Goal: Task Accomplishment & Management: Use online tool/utility

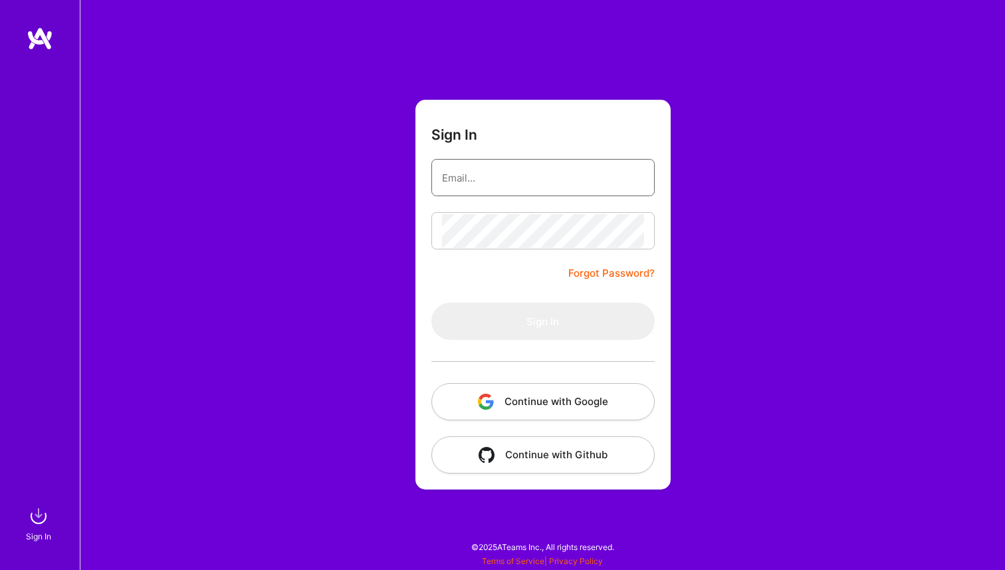
click at [560, 175] on input "email" at bounding box center [543, 178] width 202 height 34
type input "[PERSON_NAME][EMAIL_ADDRESS][PERSON_NAME][DOMAIN_NAME]"
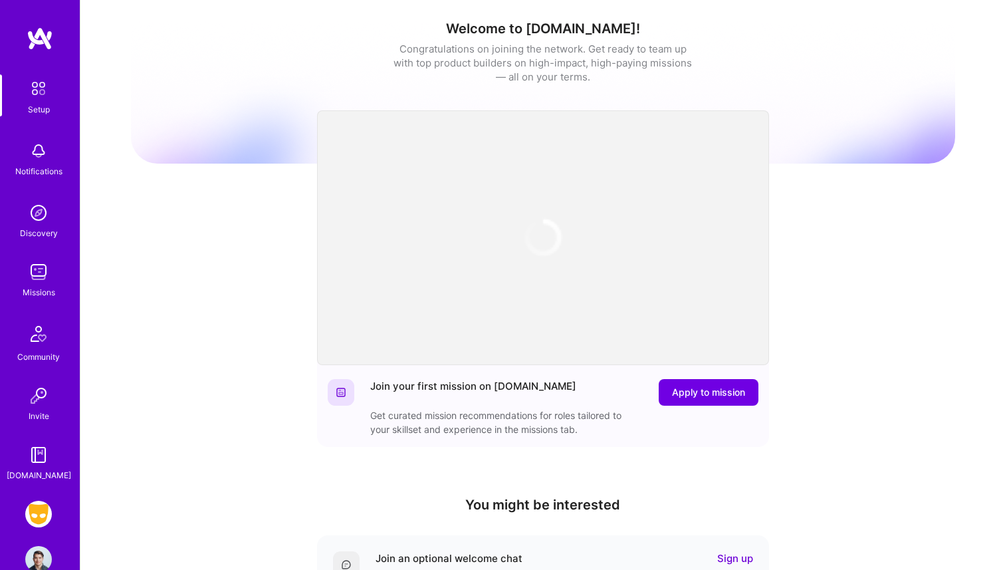
click at [42, 283] on img at bounding box center [38, 272] width 27 height 27
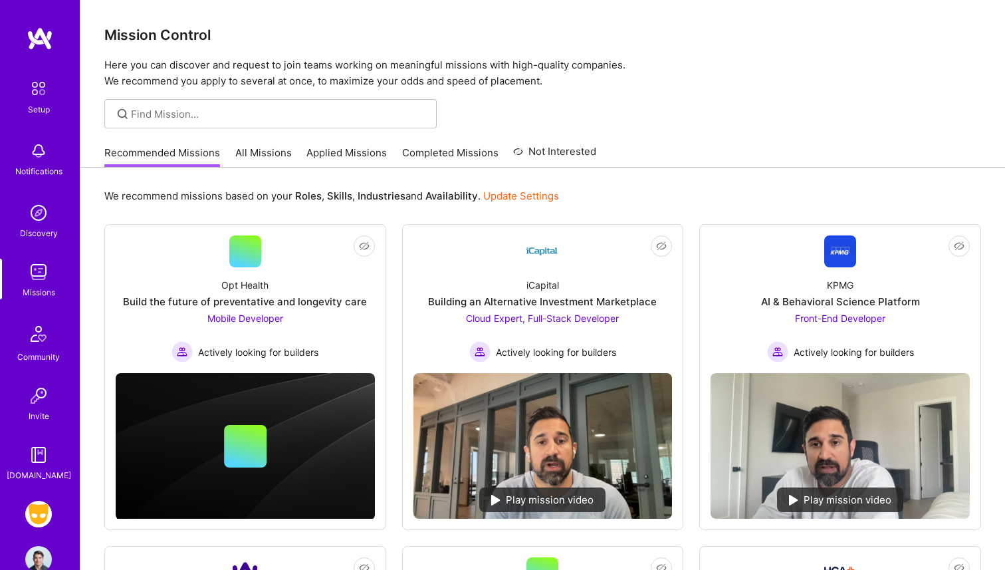
click at [41, 531] on div "Grindr: Mobile + BE + Cloud Profile" at bounding box center [40, 536] width 31 height 72
click at [43, 508] on img at bounding box center [38, 513] width 27 height 27
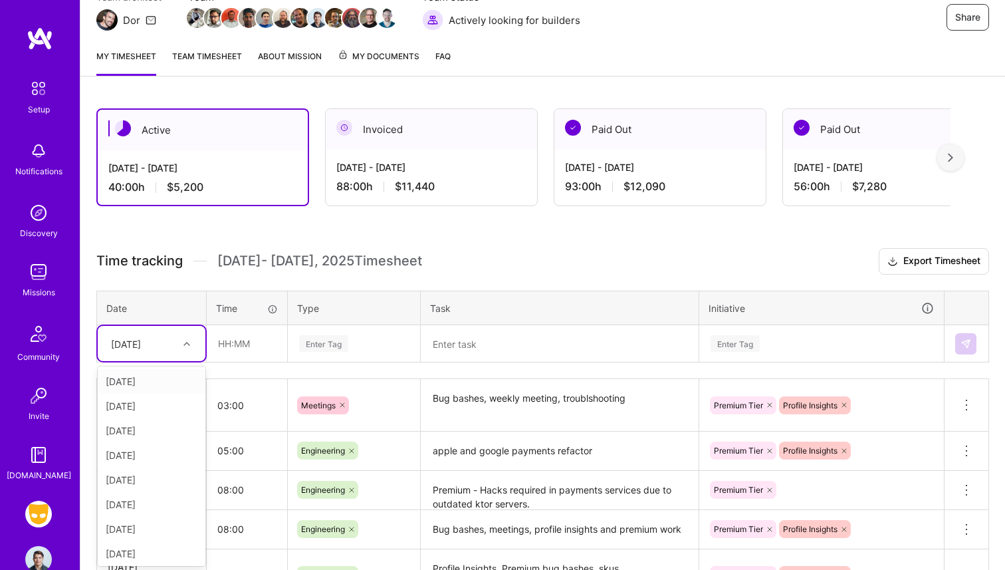
scroll to position [137, 0]
click at [162, 360] on div "option [DATE] focused, 1 of 11. 10 results available. Use Up and Down to choose…" at bounding box center [152, 342] width 108 height 35
click at [147, 544] on div "[DATE]" at bounding box center [152, 550] width 108 height 25
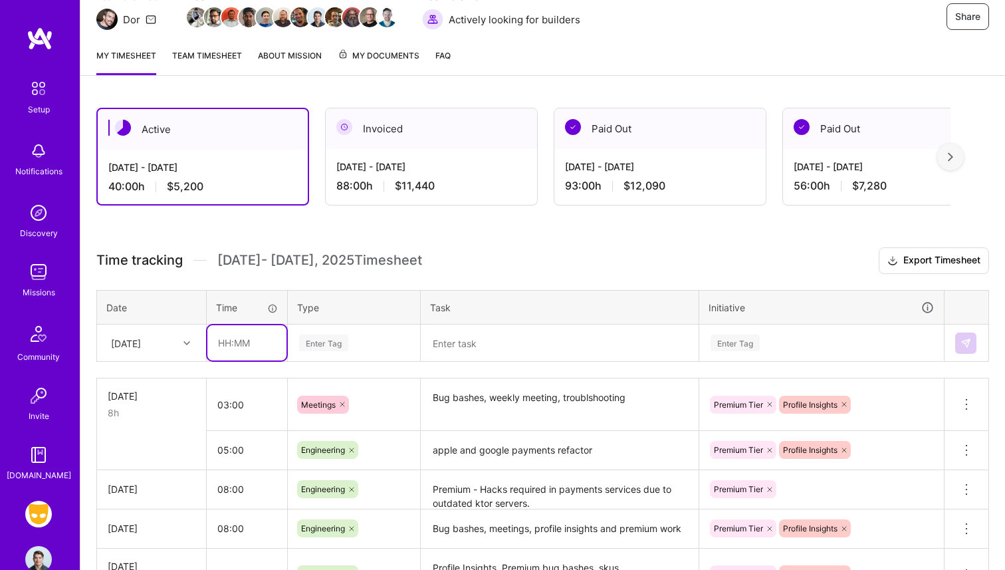
click at [261, 340] on input "text" at bounding box center [246, 342] width 79 height 35
type input "08:00"
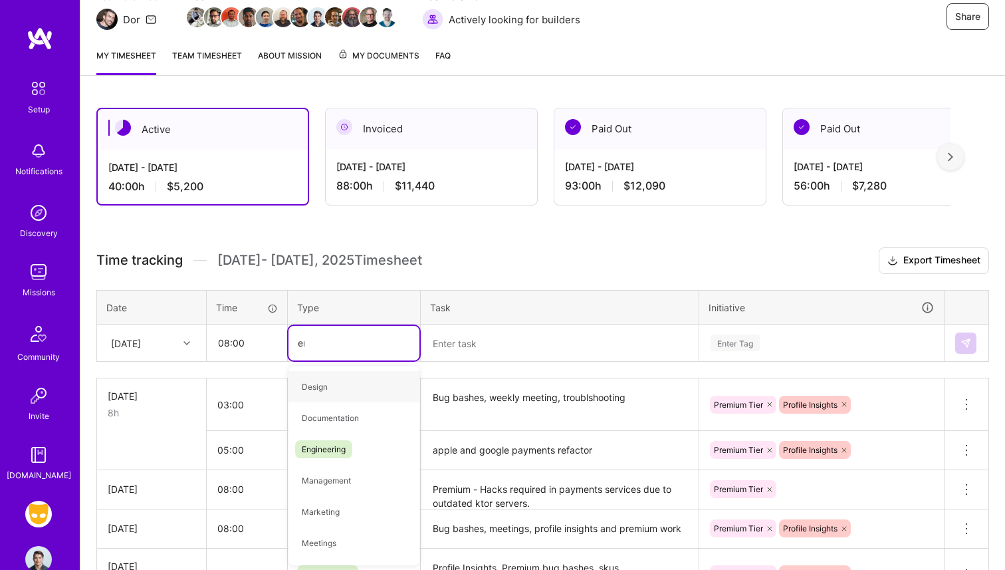
type input "eng"
click at [344, 381] on span "Engineering" at bounding box center [323, 386] width 57 height 18
click at [455, 357] on textarea at bounding box center [559, 343] width 275 height 35
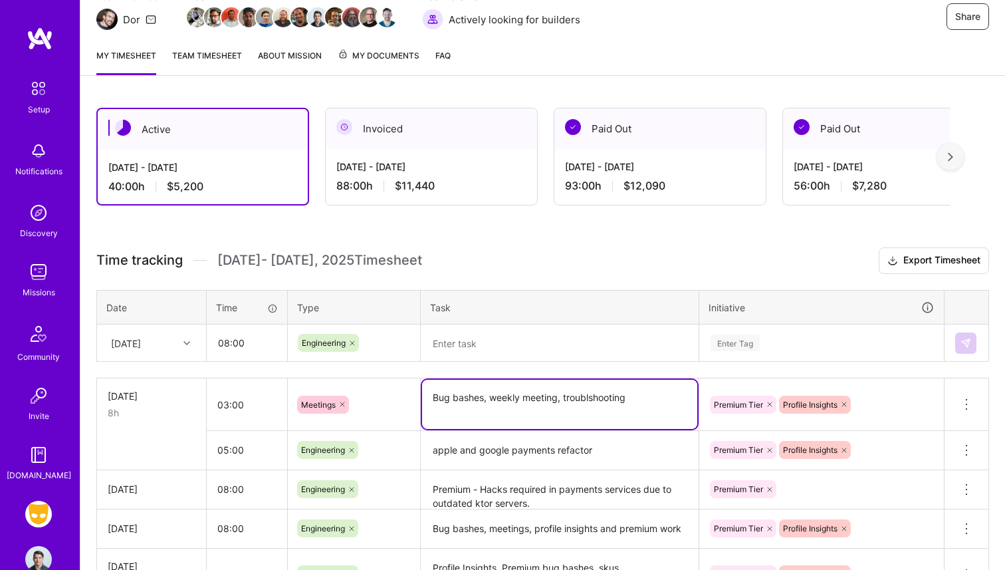
click at [457, 409] on textarea "Bug bashes, weekly meeting, troublshooting" at bounding box center [559, 403] width 275 height 49
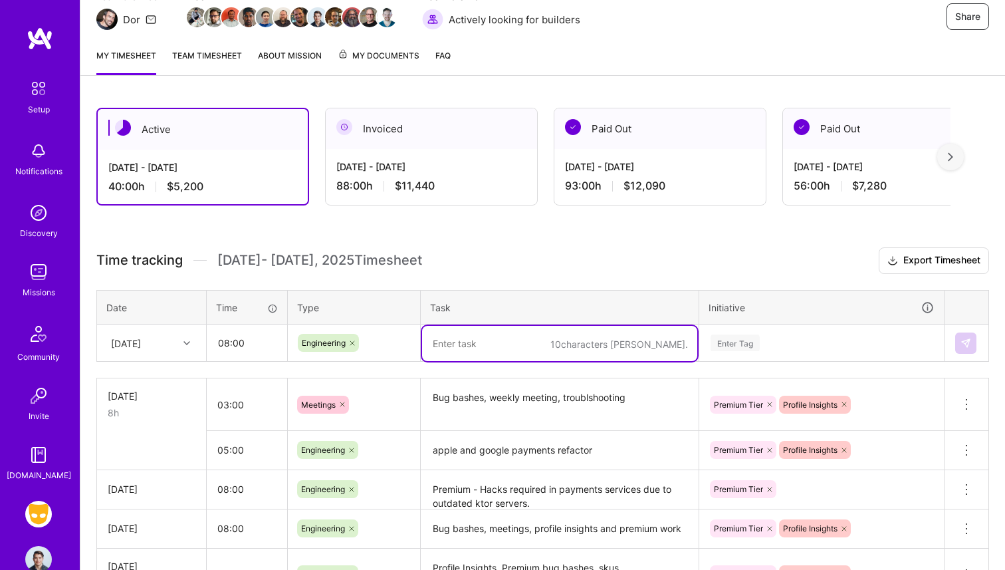
click at [472, 338] on textarea at bounding box center [559, 343] width 275 height 35
click at [522, 459] on textarea "apple and google payments refactor" at bounding box center [559, 450] width 275 height 37
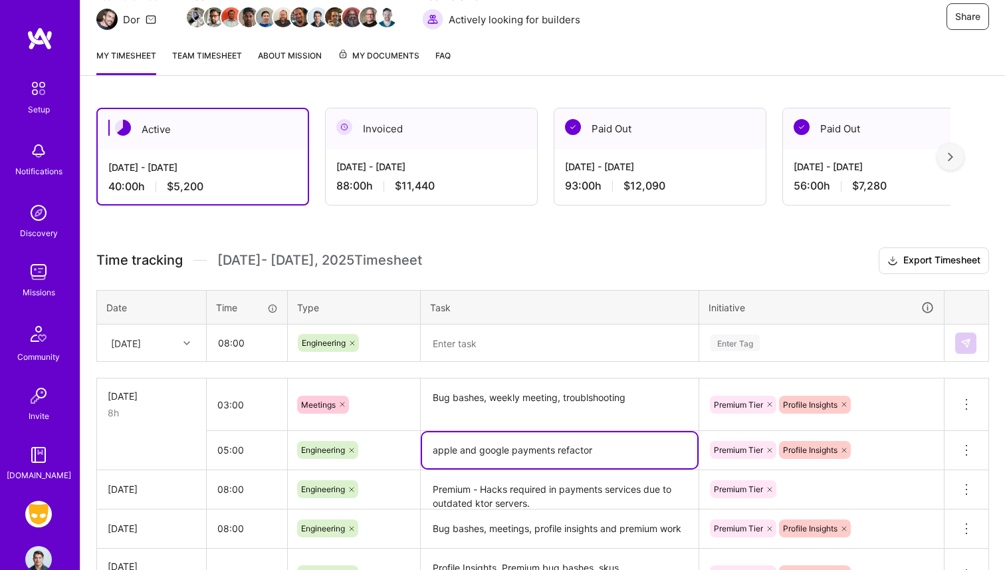
click at [546, 354] on textarea at bounding box center [559, 343] width 275 height 35
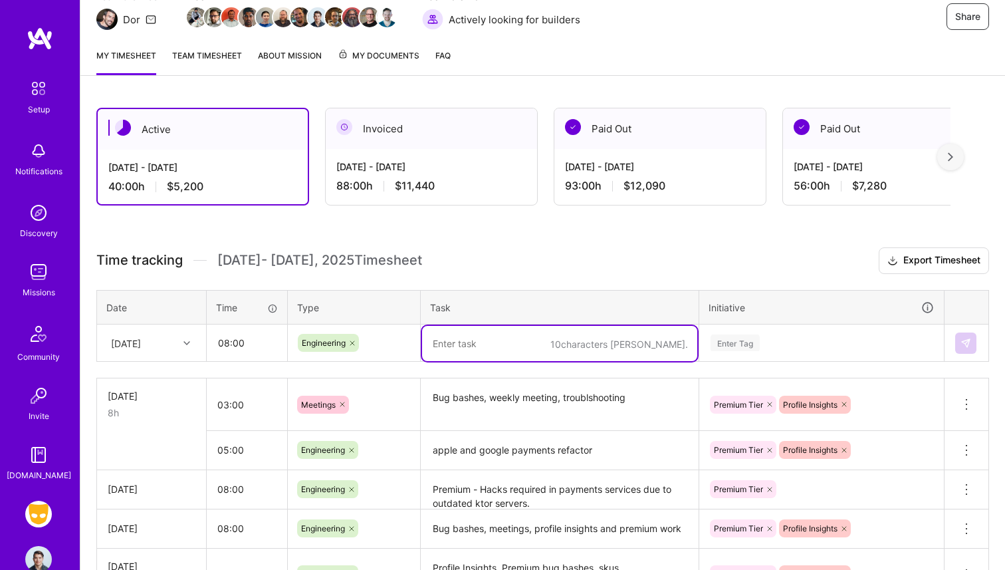
paste textarea "apple and google payments refactor"
type textarea "apple and google payments refactor"
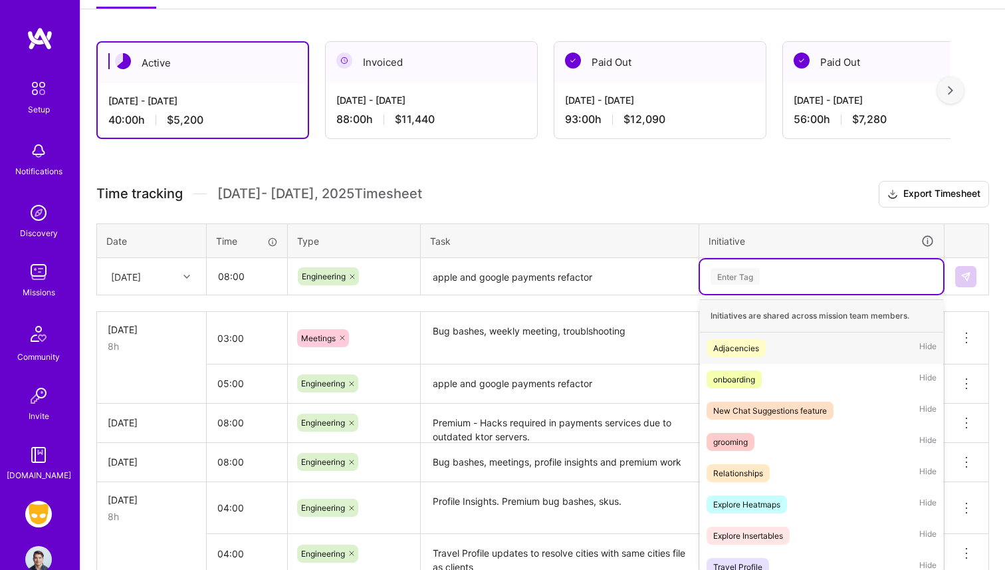
scroll to position [210, 0]
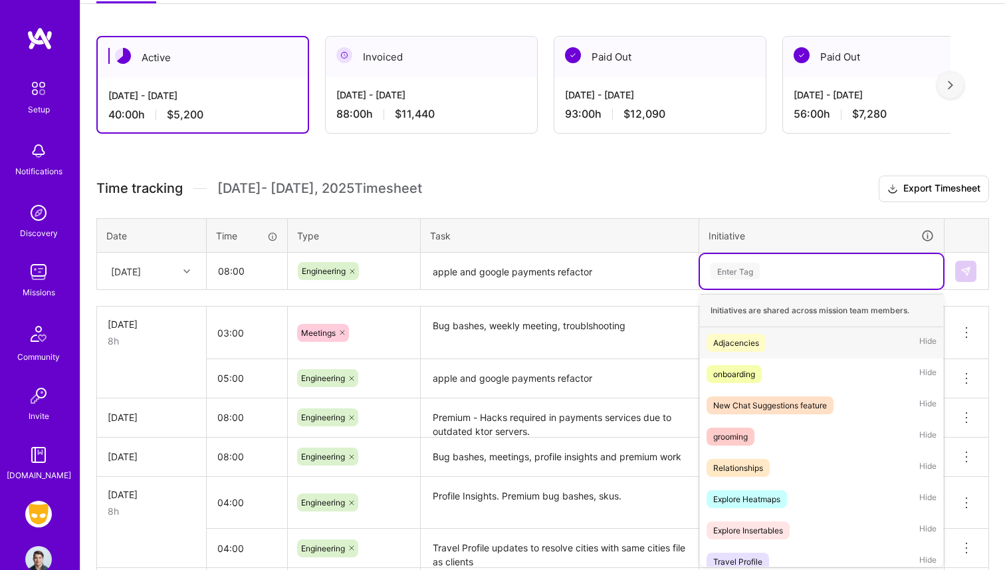
click at [742, 288] on div "option Adjacencies focused, 1 of 36. 36 results available. Use Up and Down to c…" at bounding box center [821, 271] width 243 height 35
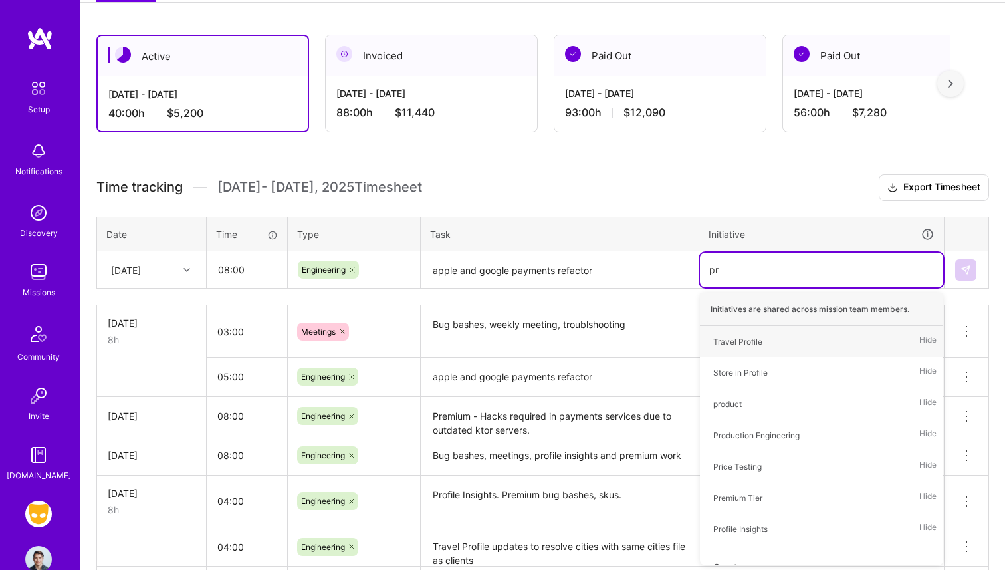
type input "pre"
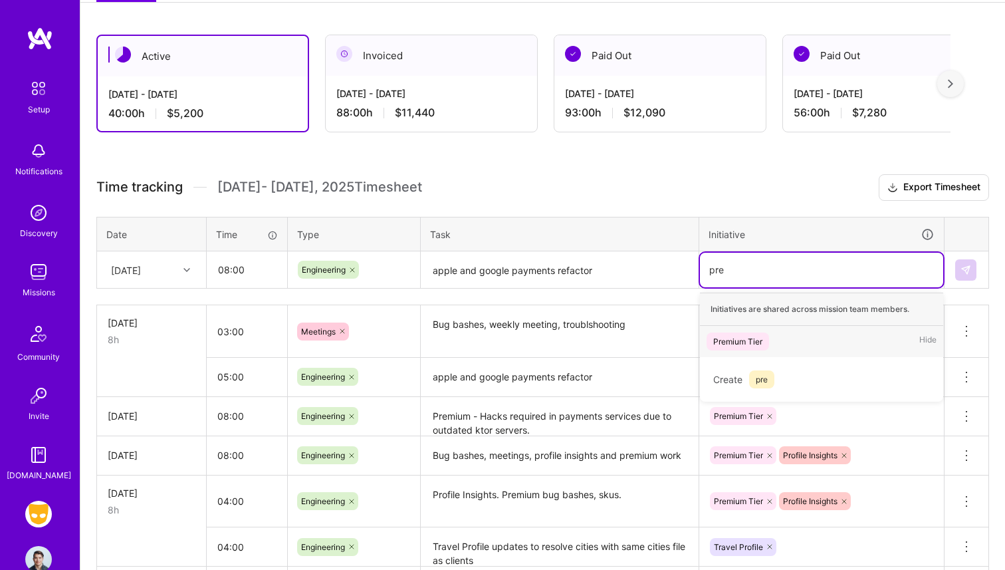
click at [746, 335] on div "Premium Tier" at bounding box center [737, 341] width 49 height 14
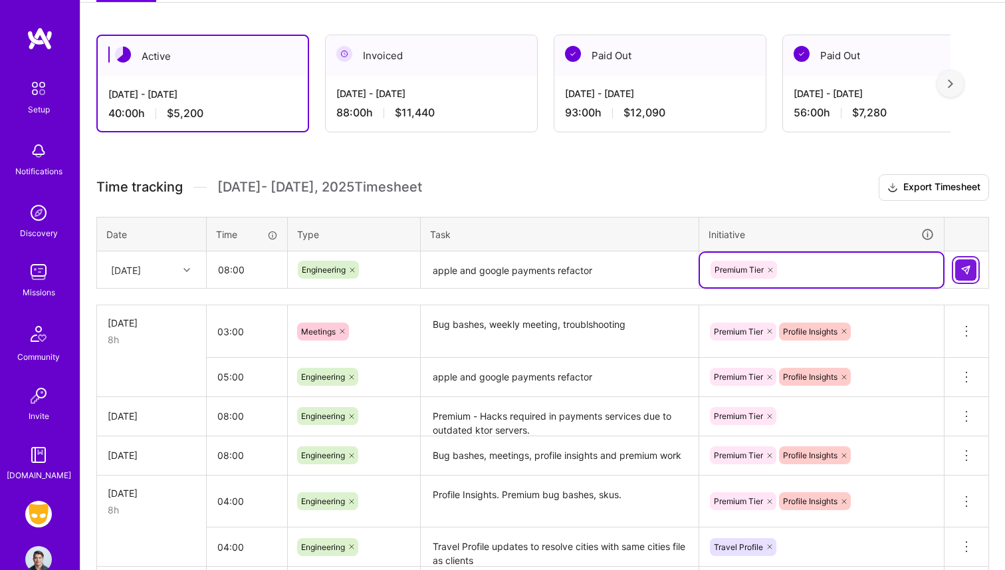
click at [961, 272] on img at bounding box center [965, 270] width 11 height 11
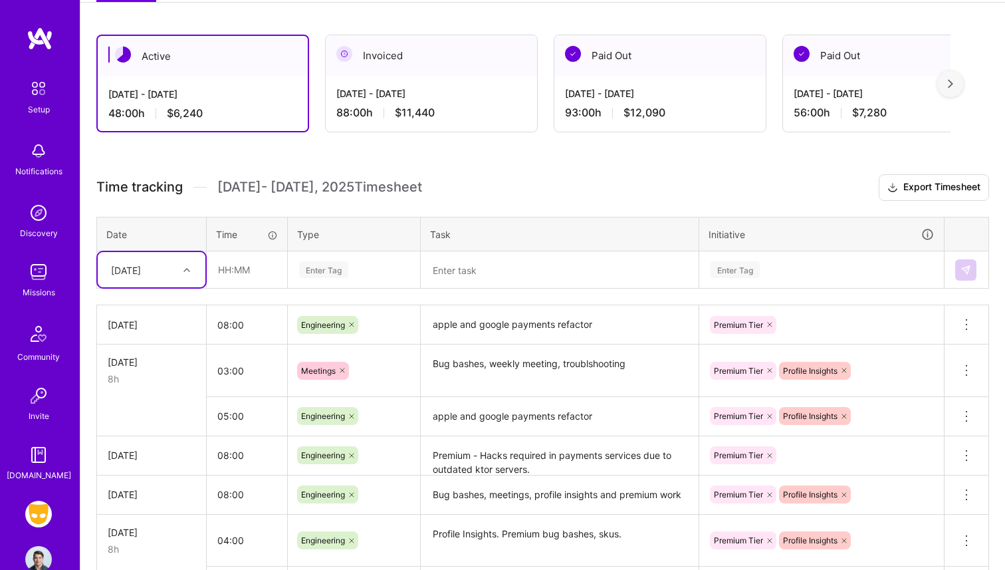
click at [141, 265] on div "[DATE]" at bounding box center [126, 270] width 30 height 14
click at [146, 472] on div "[DATE]" at bounding box center [152, 477] width 108 height 25
click at [233, 269] on input "text" at bounding box center [246, 269] width 79 height 35
type input "8"
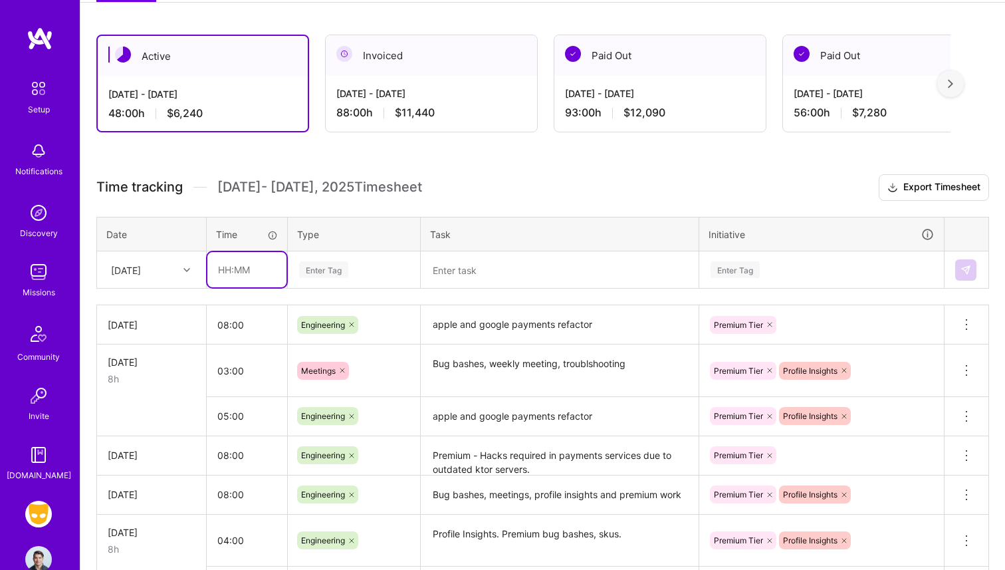
type input "6"
type input "05:00"
click at [318, 276] on div "Enter Tag" at bounding box center [323, 269] width 49 height 21
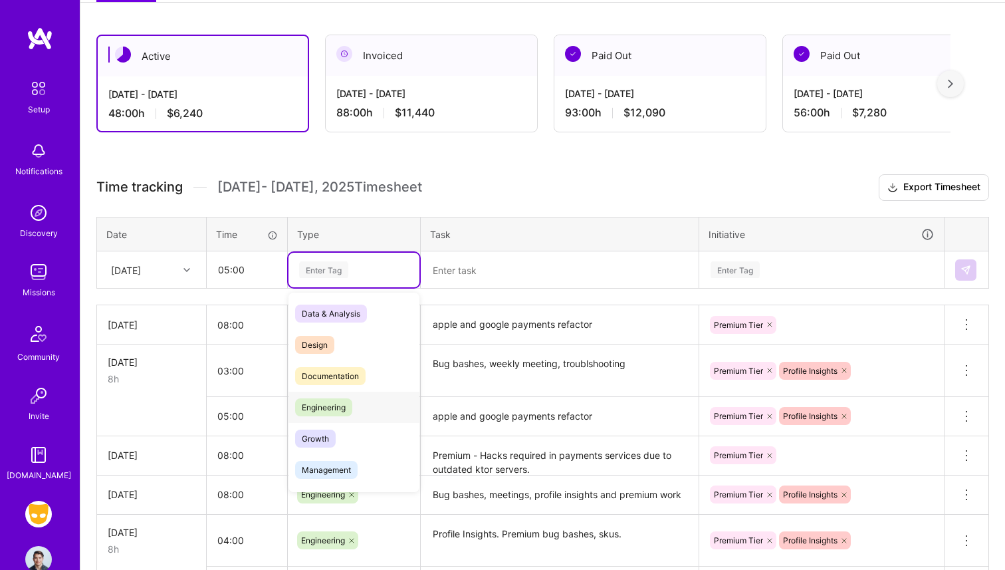
click at [338, 411] on span "Engineering" at bounding box center [323, 407] width 57 height 18
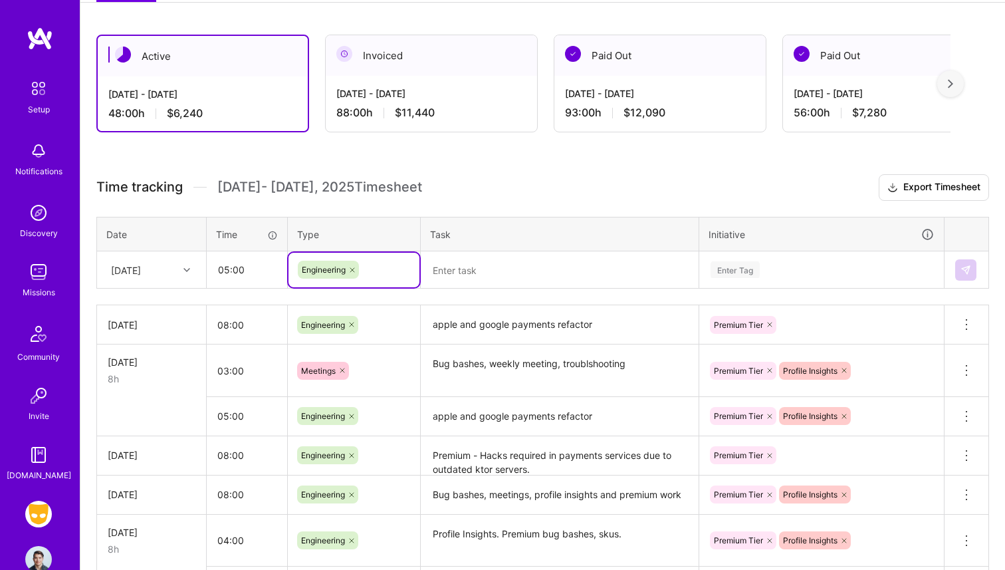
click at [453, 270] on textarea at bounding box center [559, 270] width 275 height 35
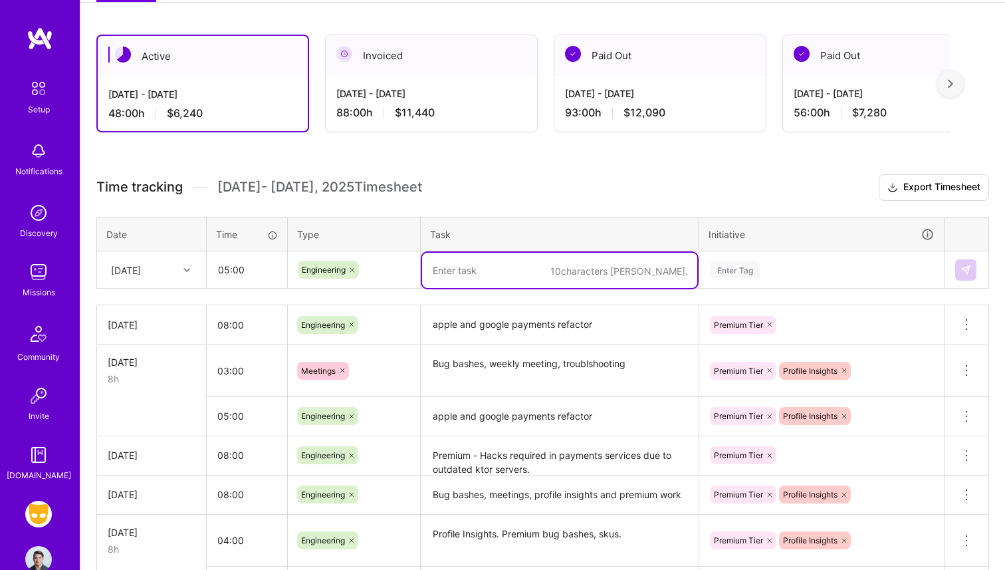
paste textarea "apple and google payments refactor"
type textarea "apple and google payments refactor"
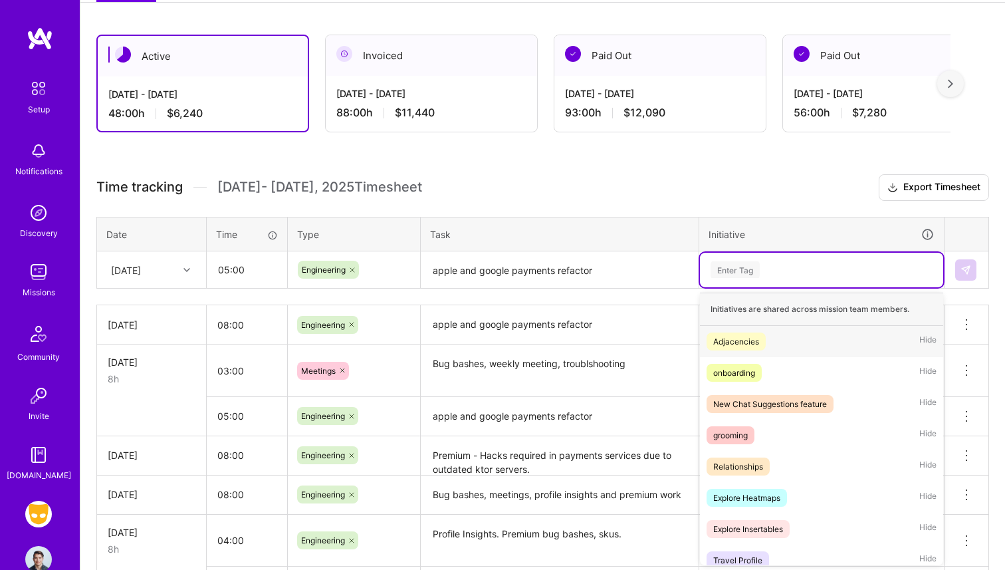
click at [788, 257] on div "Enter Tag" at bounding box center [821, 270] width 243 height 35
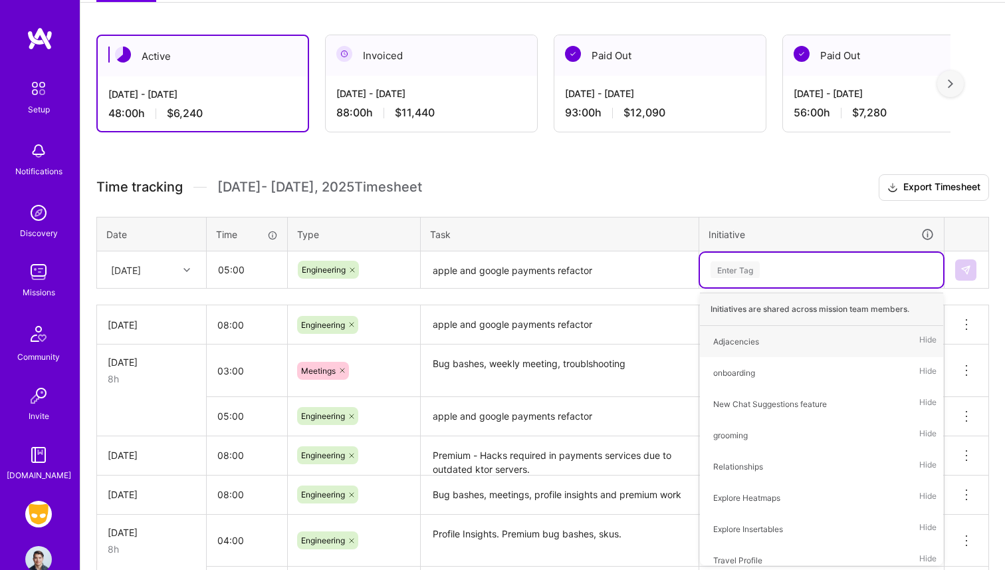
type input "r"
type input "pre"
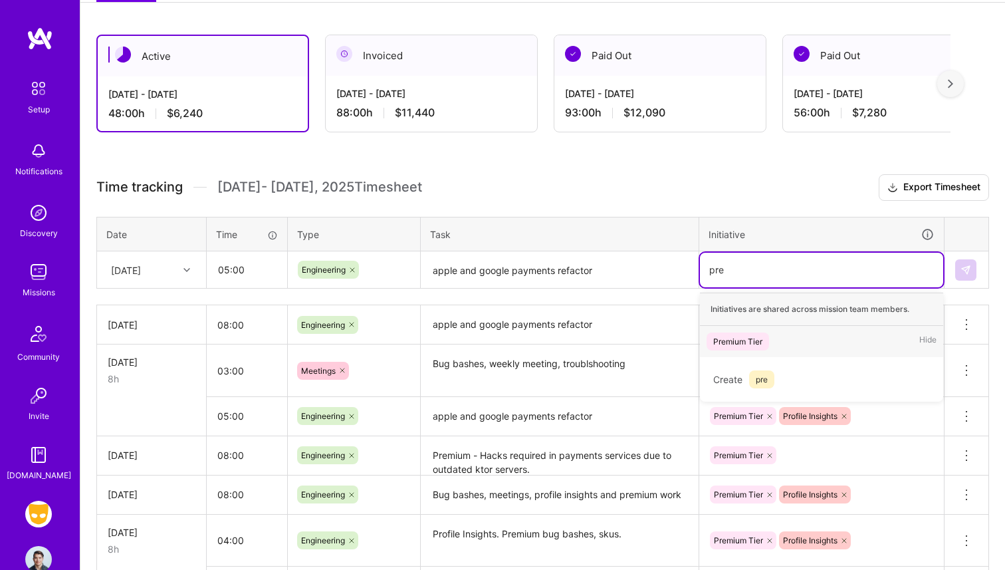
click at [781, 337] on div "Premium Tier Hide" at bounding box center [821, 341] width 243 height 31
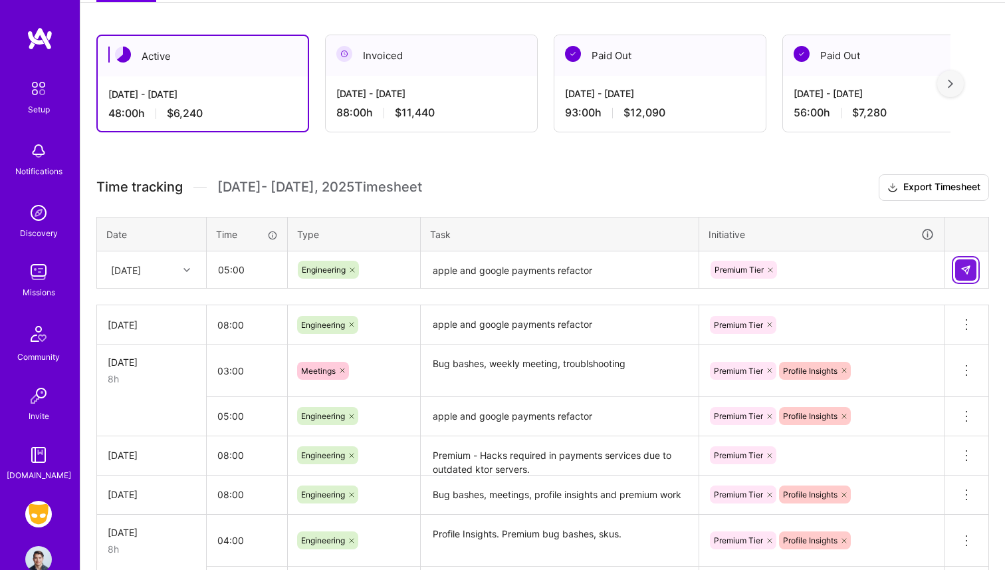
click at [960, 270] on button at bounding box center [965, 269] width 21 height 21
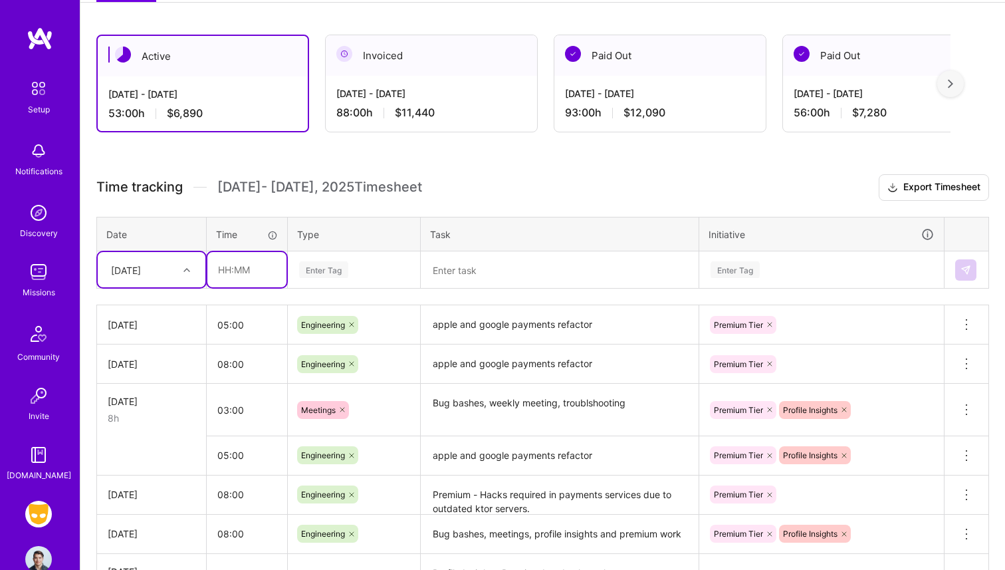
click at [242, 257] on input "text" at bounding box center [246, 269] width 79 height 35
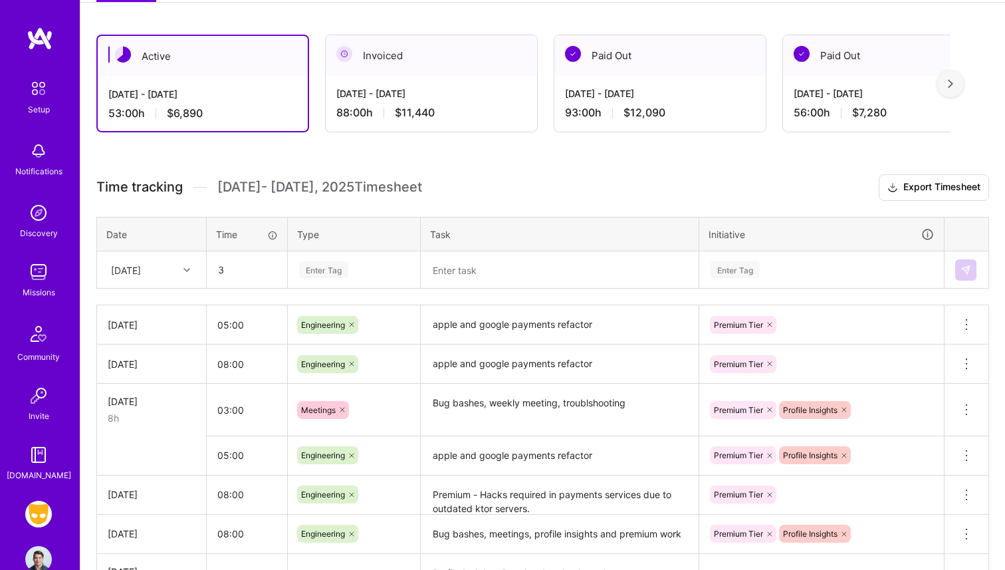
type input "03:00"
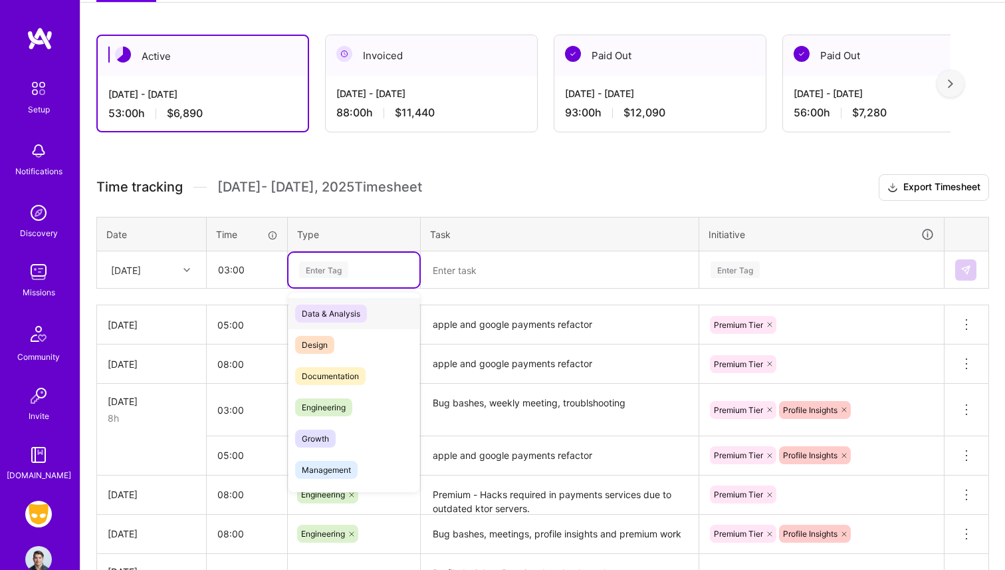
click at [377, 259] on div "Enter Tag" at bounding box center [353, 270] width 131 height 35
click at [358, 409] on div "Engineering" at bounding box center [353, 406] width 131 height 31
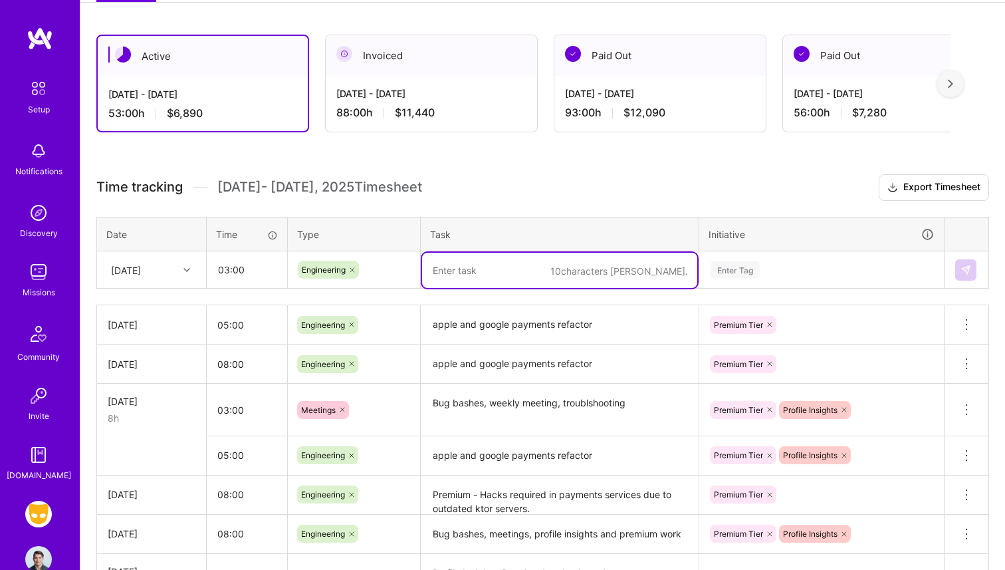
click at [481, 274] on textarea at bounding box center [559, 270] width 275 height 35
type textarea "Profile Insights updates"
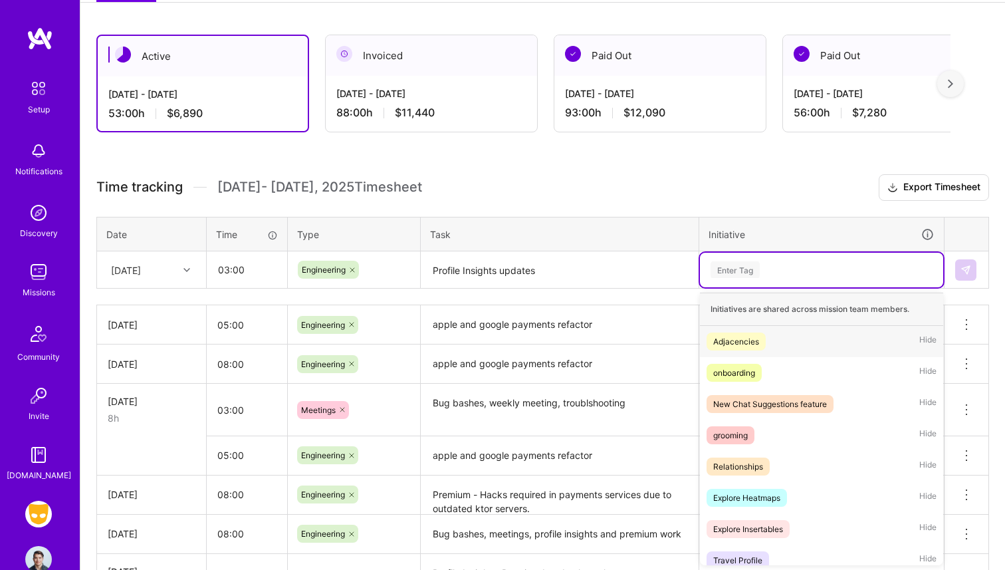
click at [901, 276] on div "Enter Tag" at bounding box center [821, 269] width 225 height 17
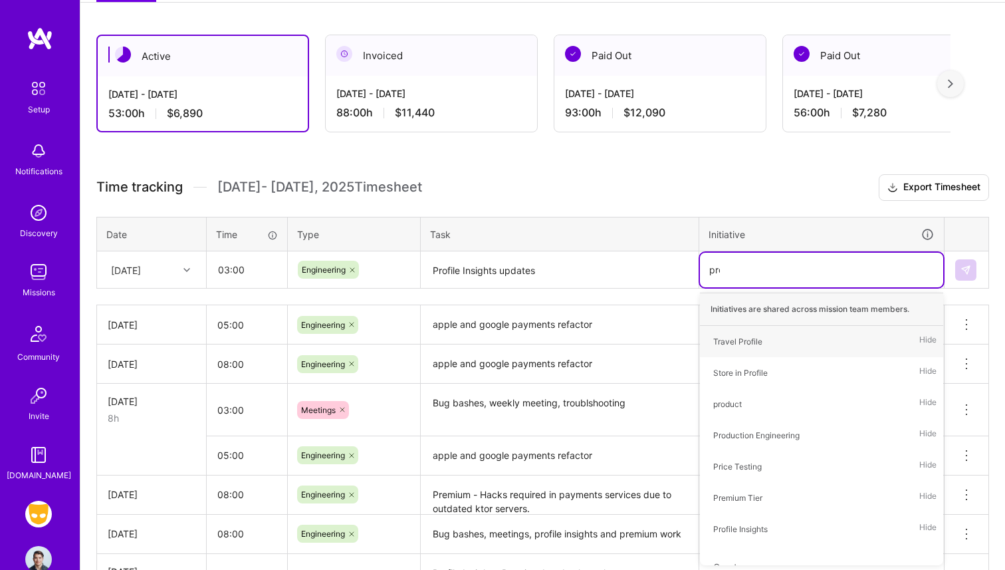
type input "profi"
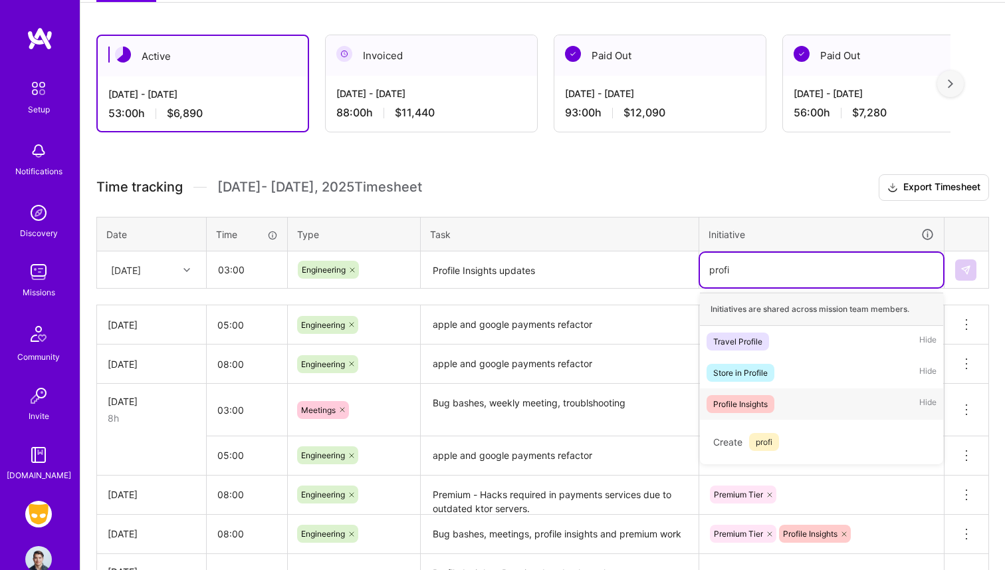
click at [809, 407] on div "Profile Insights Hide" at bounding box center [821, 403] width 243 height 31
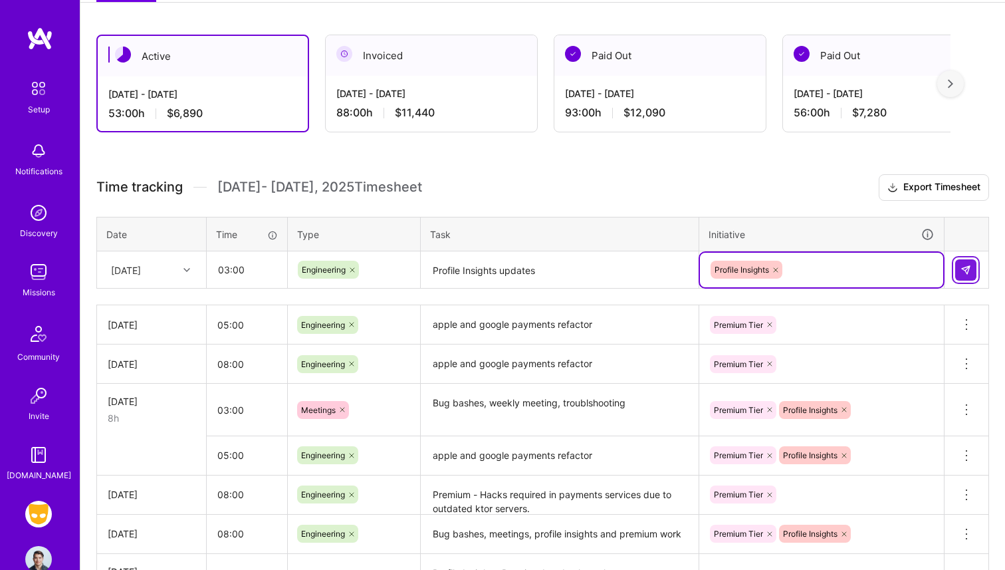
click at [975, 270] on button at bounding box center [965, 269] width 21 height 21
